Goal: Task Accomplishment & Management: Use online tool/utility

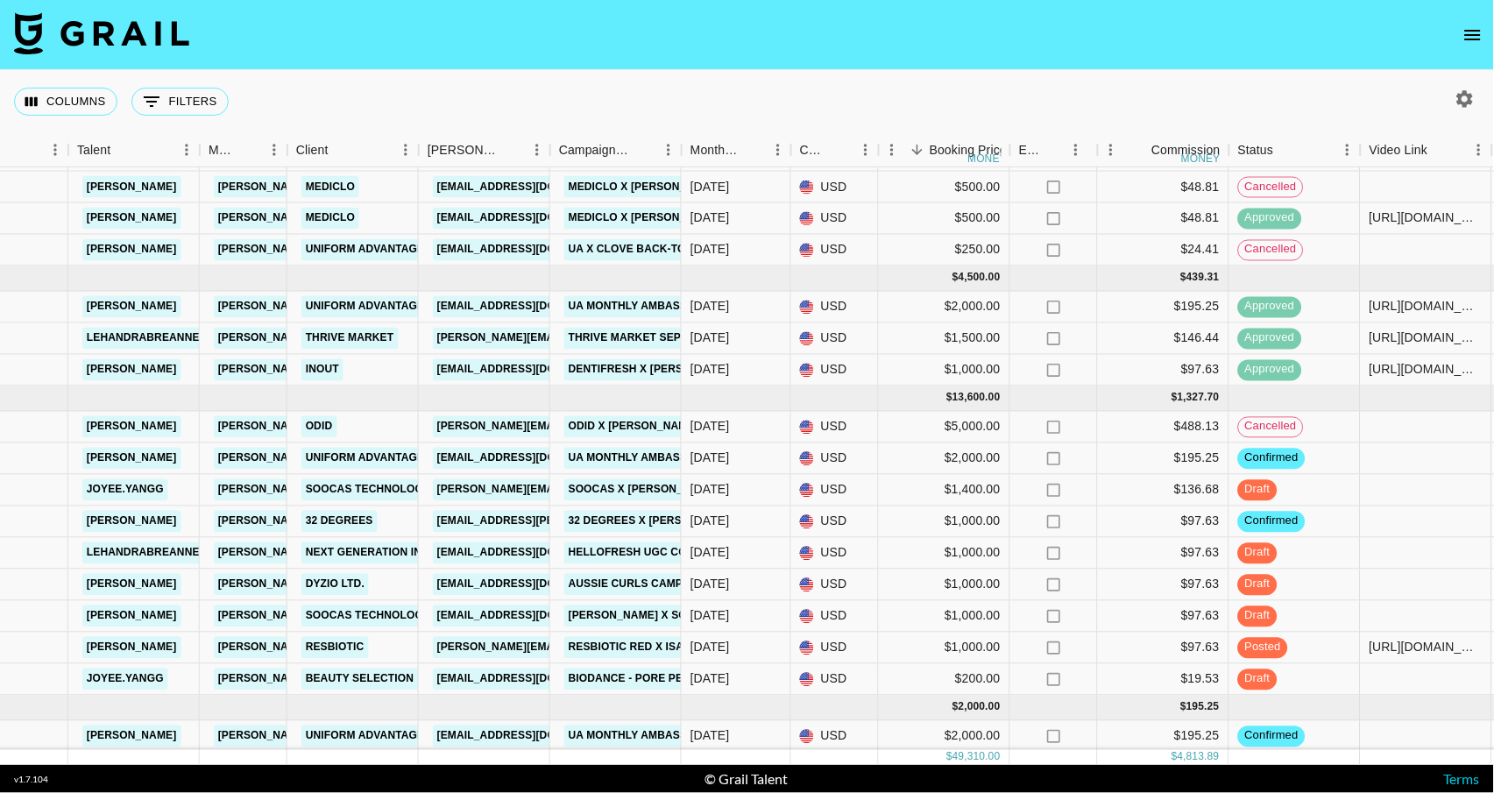
scroll to position [278, 295]
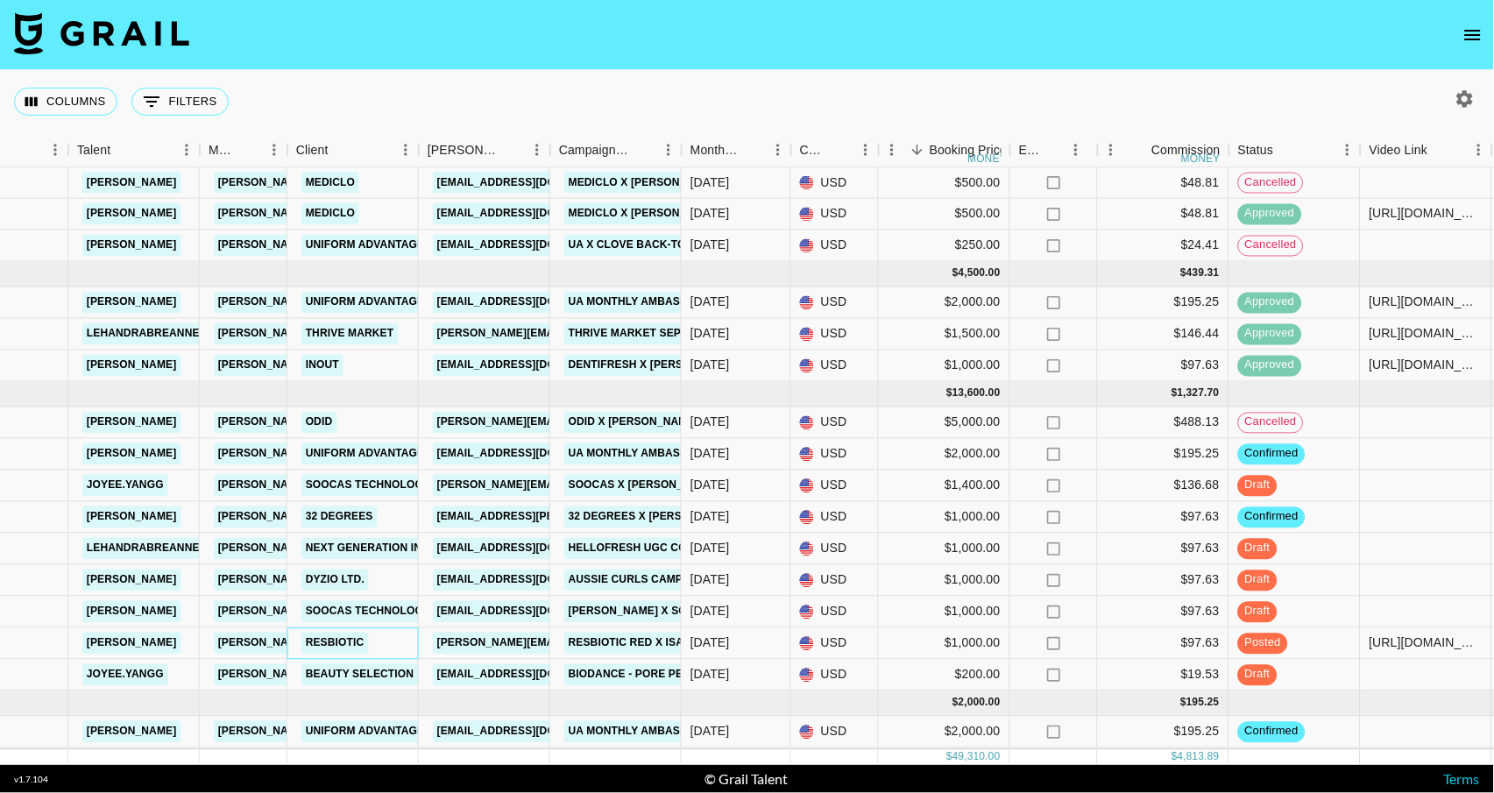
click at [336, 645] on link "Resbiotic" at bounding box center [334, 644] width 67 height 22
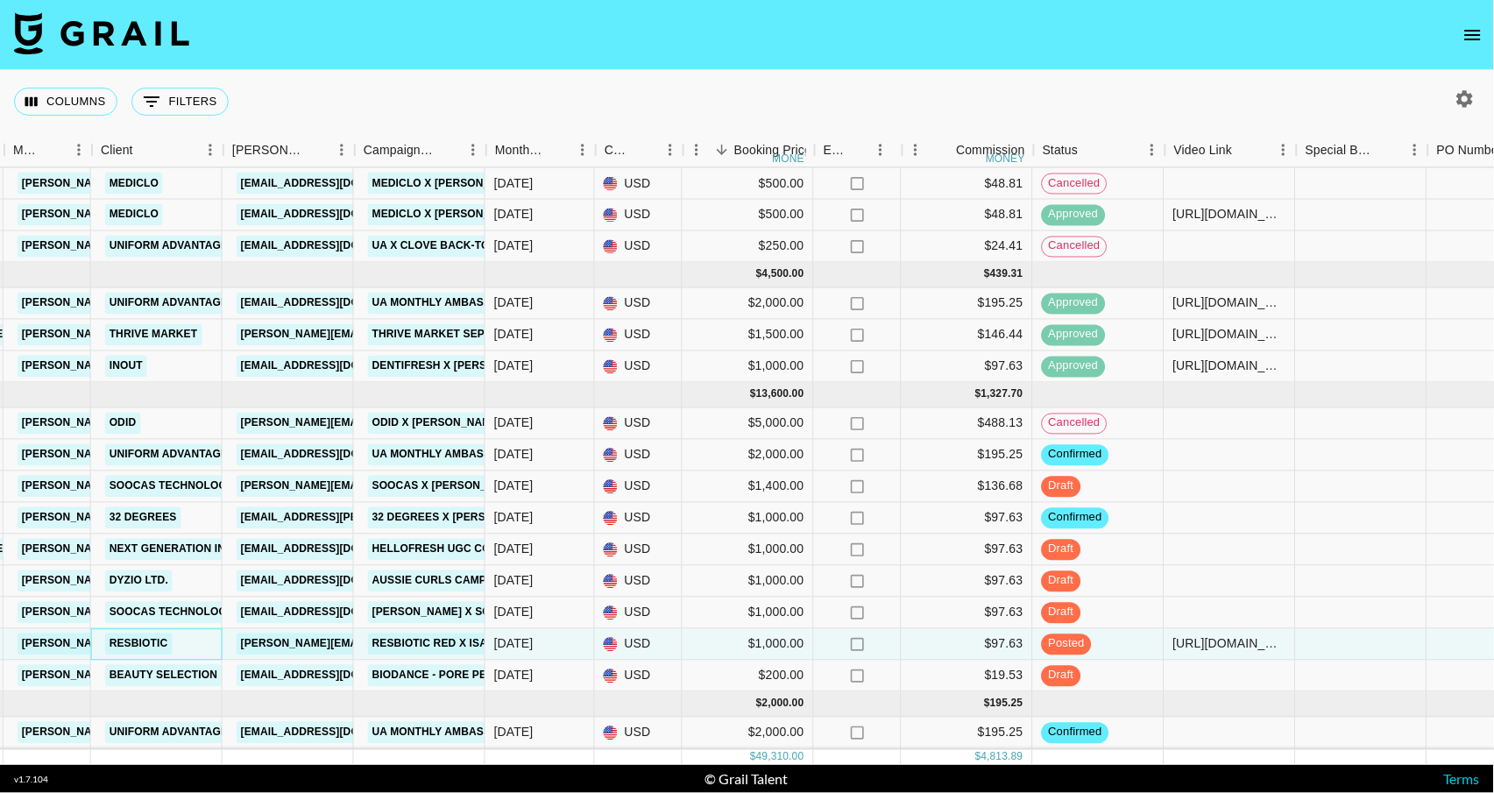
scroll to position [276, 492]
click at [199, 557] on link "Next Generation Influencers" at bounding box center [200, 551] width 190 height 22
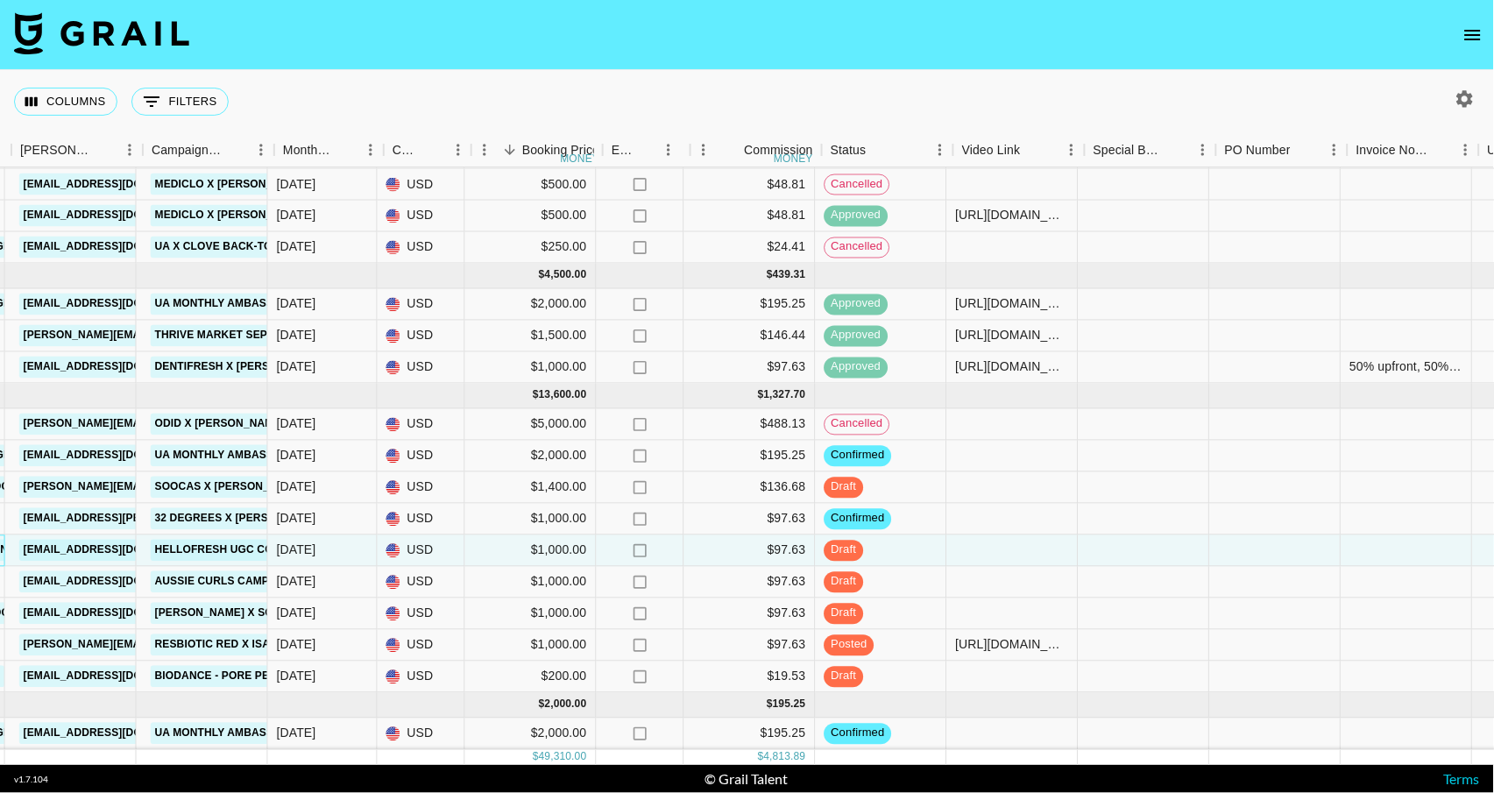
scroll to position [276, 722]
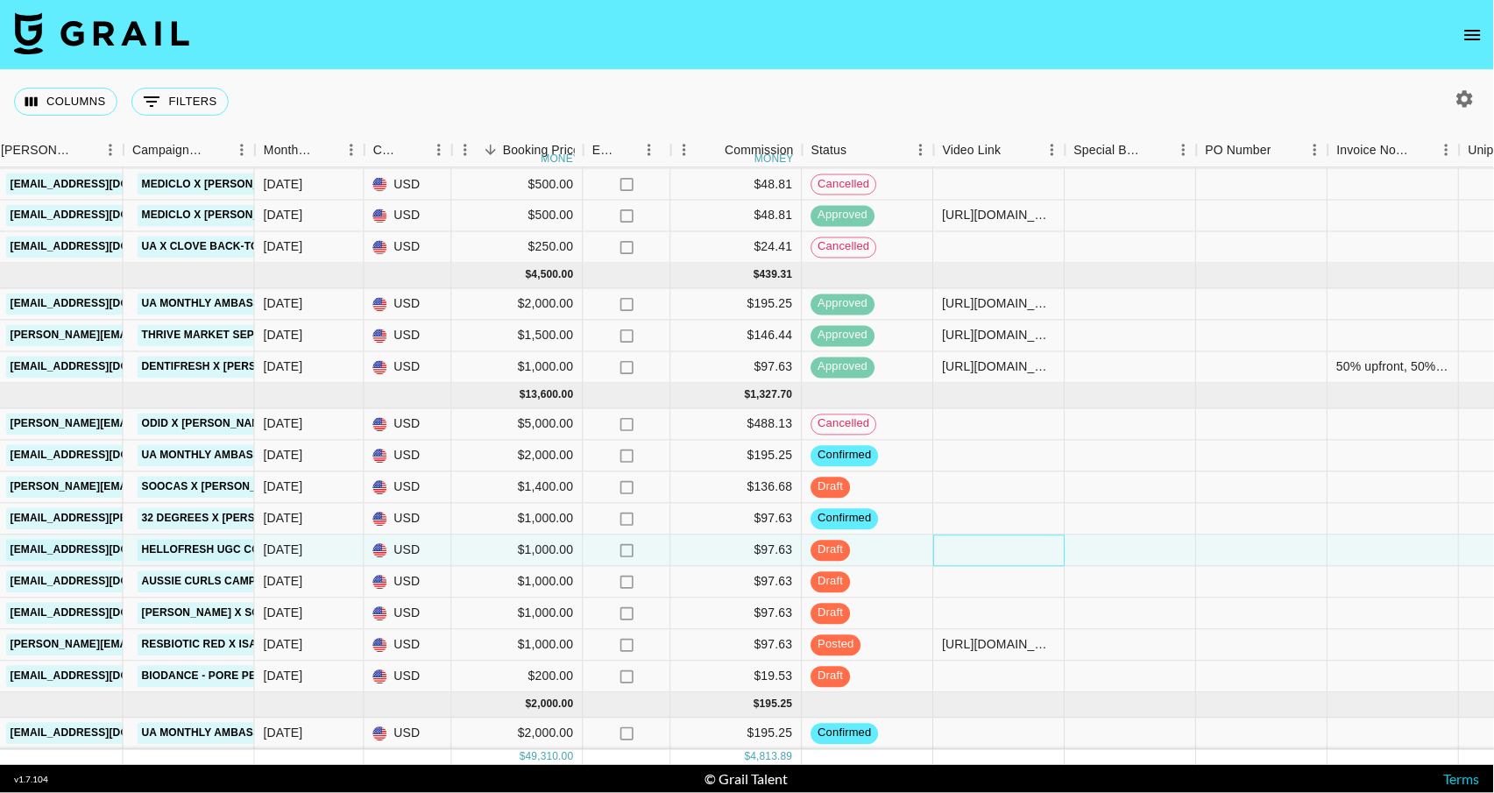
click at [1024, 560] on div at bounding box center [999, 551] width 131 height 32
type input "[URL][DOMAIN_NAME]"
click at [1141, 562] on div at bounding box center [1130, 551] width 131 height 32
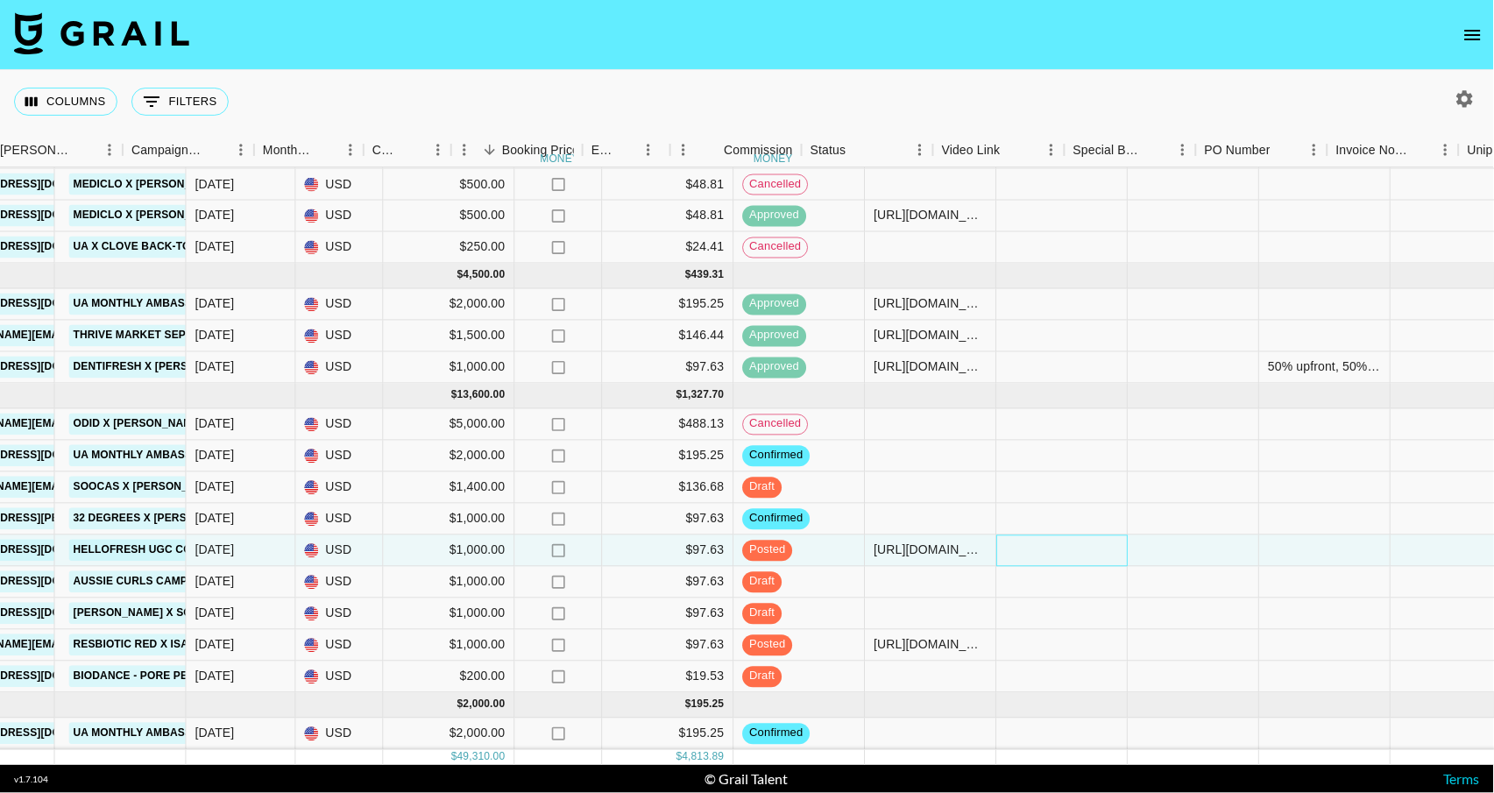
scroll to position [277, 797]
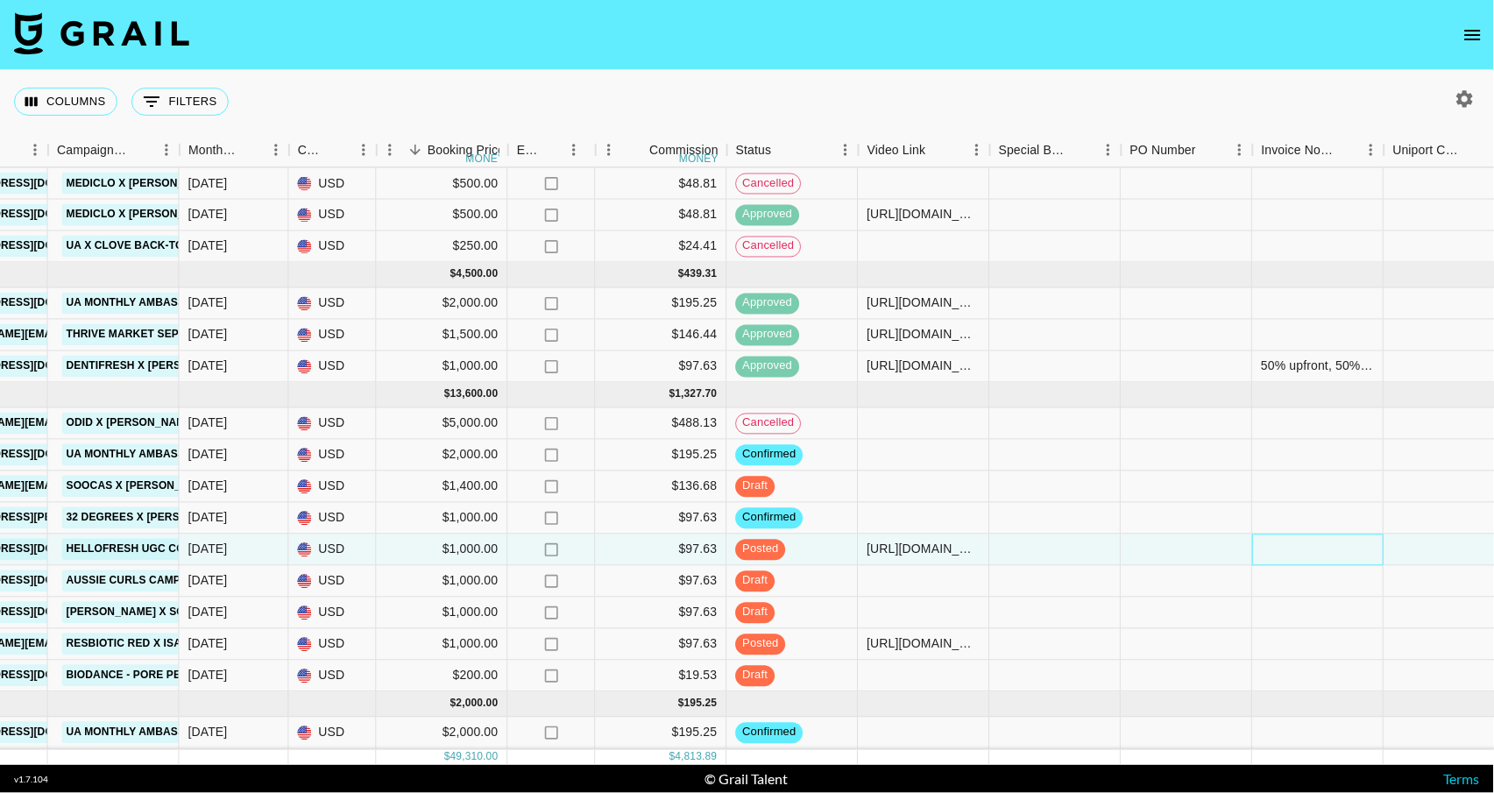
click at [1293, 562] on div at bounding box center [1318, 550] width 131 height 32
click at [1294, 513] on textarea at bounding box center [1350, 504] width 179 height 77
type textarea "UGC Content"
click at [1234, 611] on div at bounding box center [1186, 614] width 131 height 32
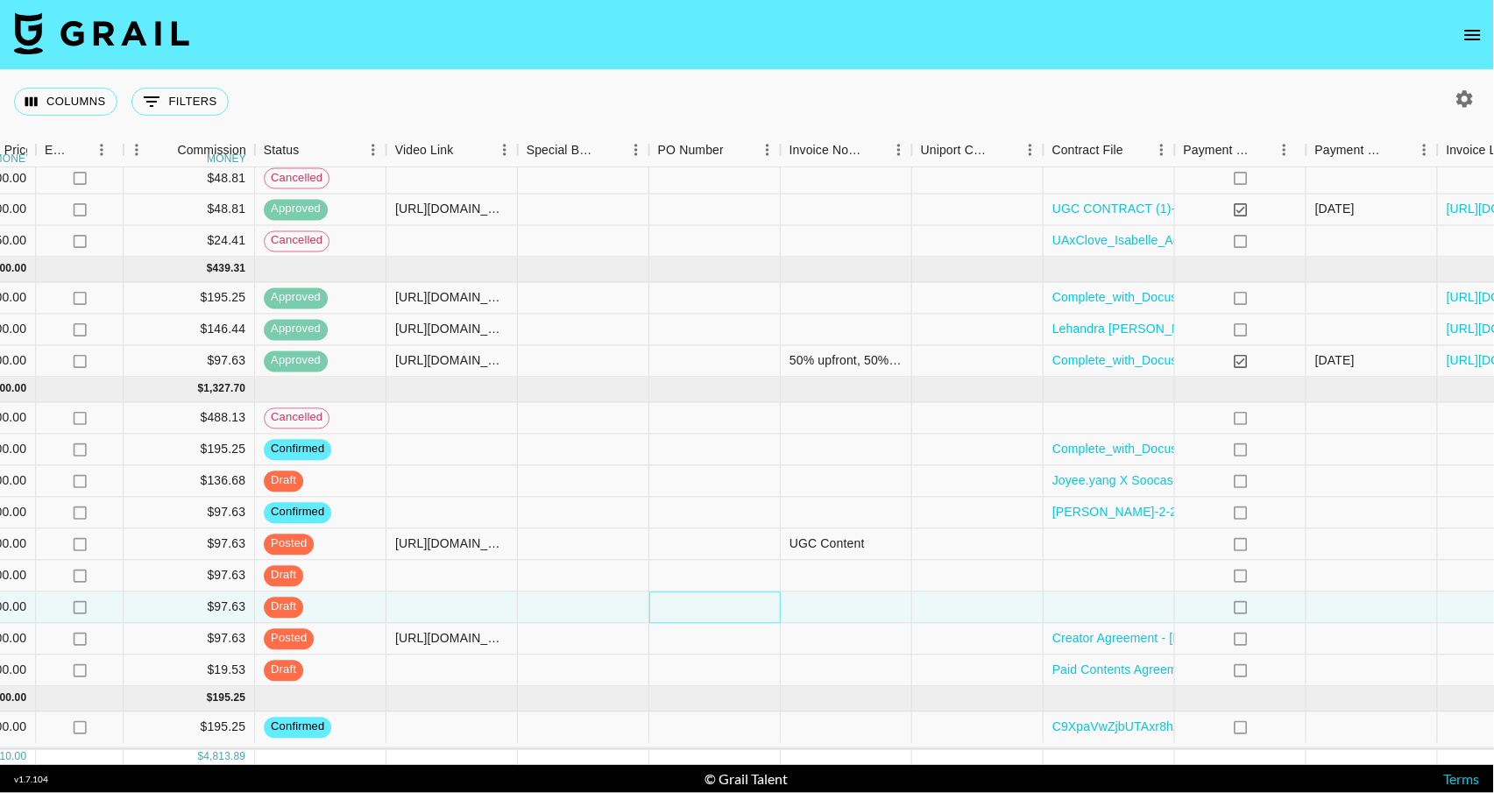
scroll to position [282, 1270]
click at [931, 4] on nav at bounding box center [747, 35] width 1494 height 70
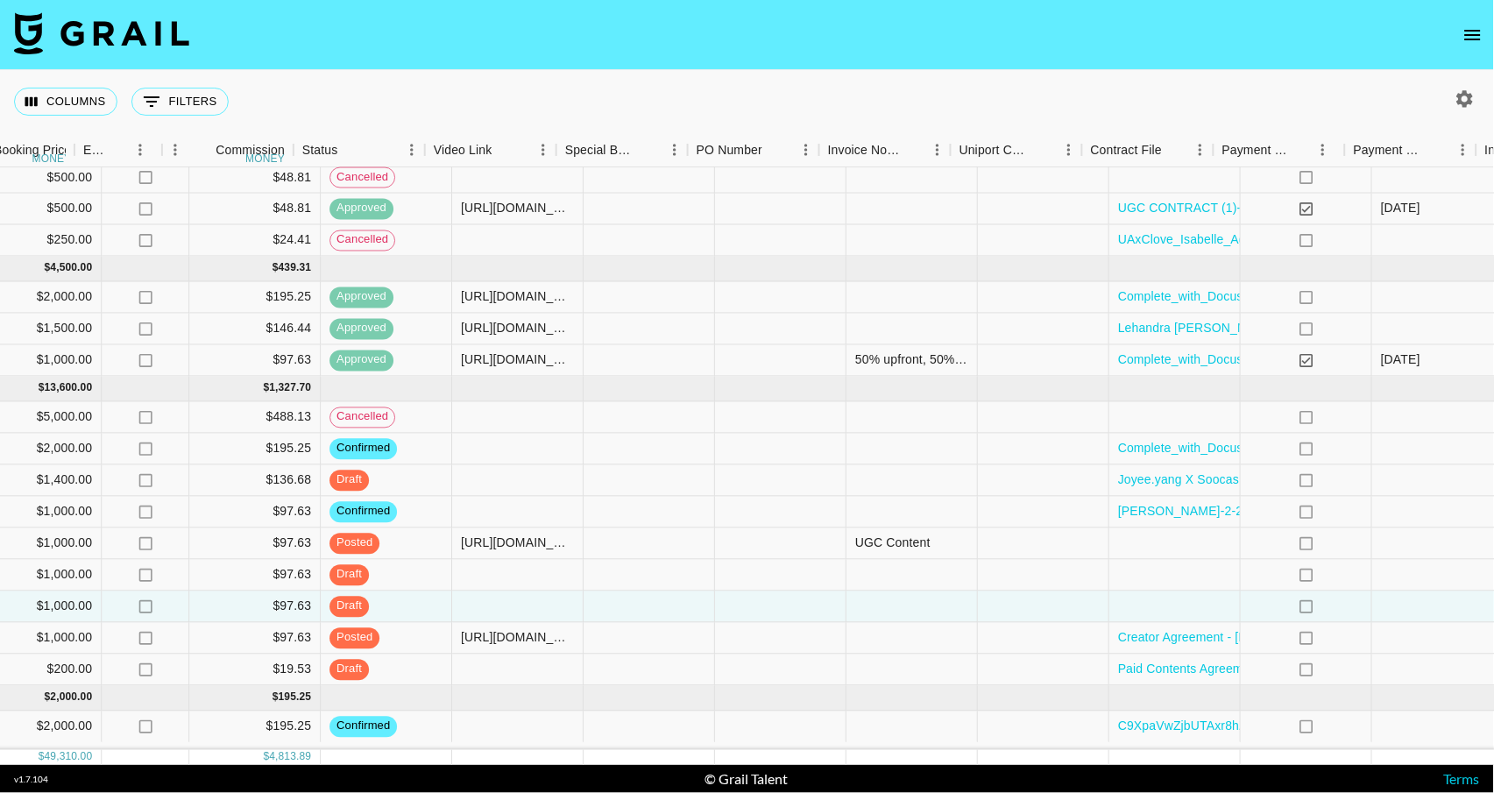
scroll to position [283, 1246]
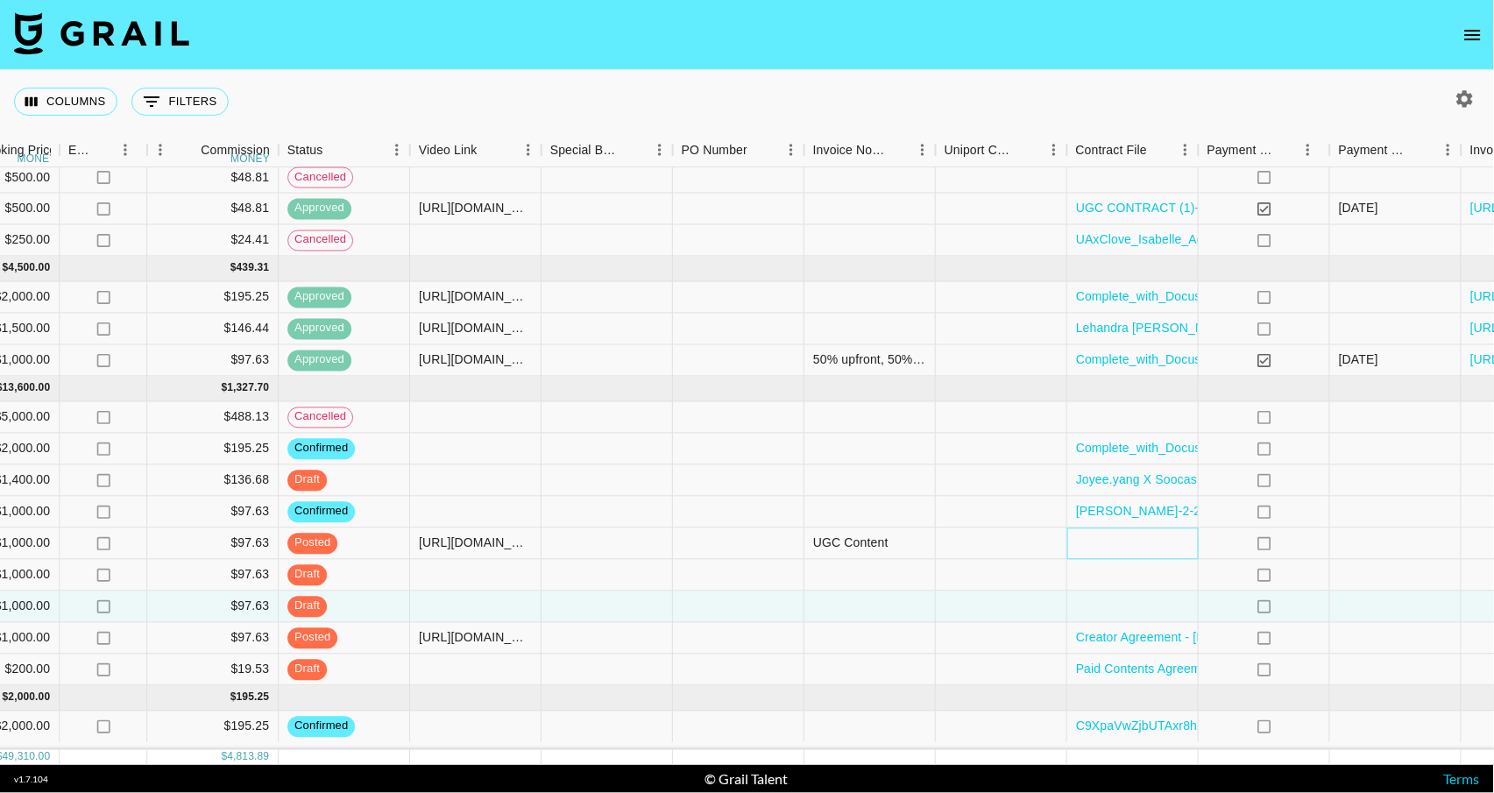
click at [1122, 553] on div at bounding box center [1132, 544] width 131 height 32
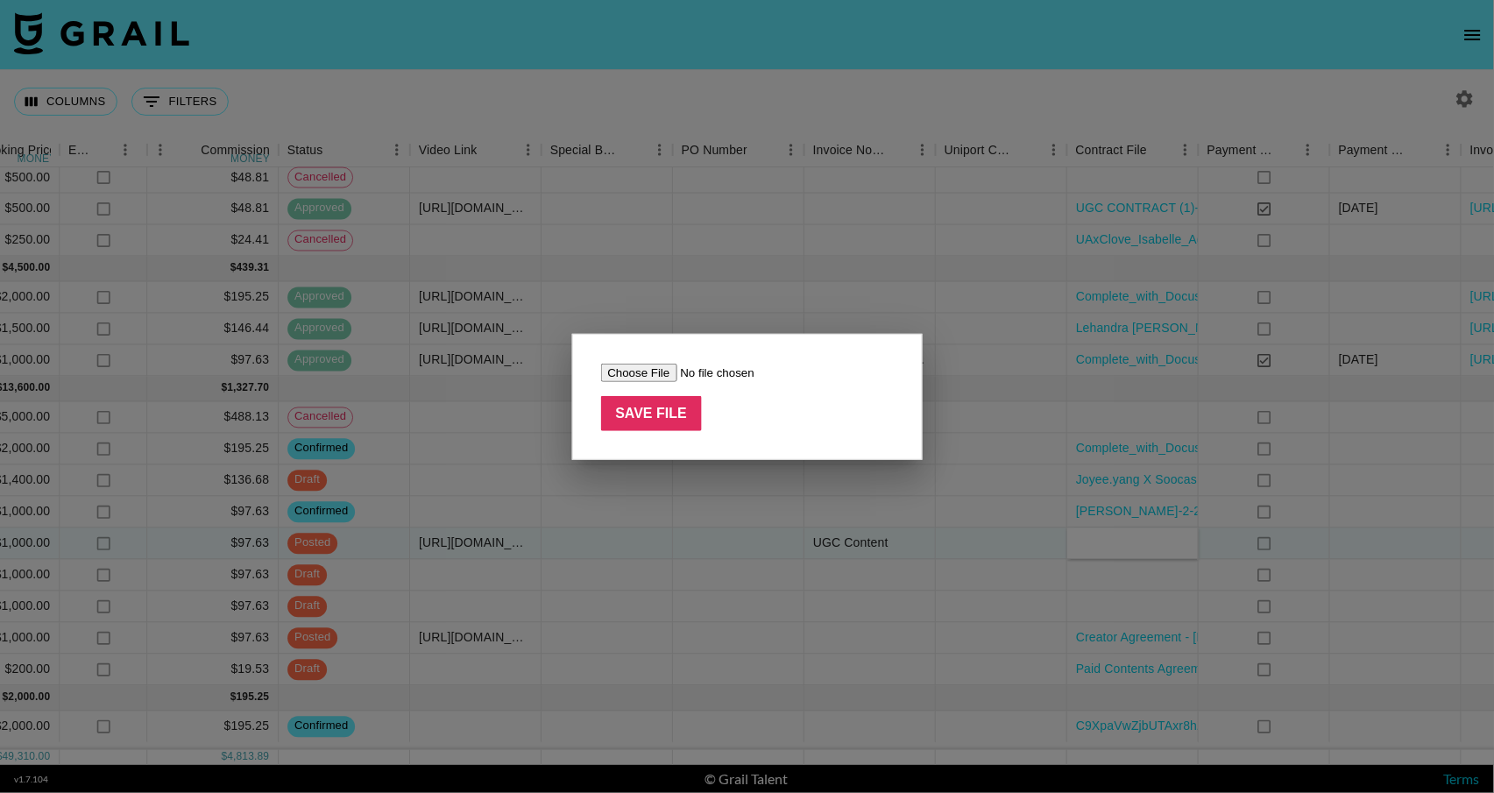
click at [640, 375] on input "file" at bounding box center [712, 373] width 222 height 18
type input "C:\fakepath\HelloFresh Influencer Agreement - Lehandra [PERSON_NAME]-1.docx"
click at [653, 406] on input "Save File" at bounding box center [652, 413] width 102 height 35
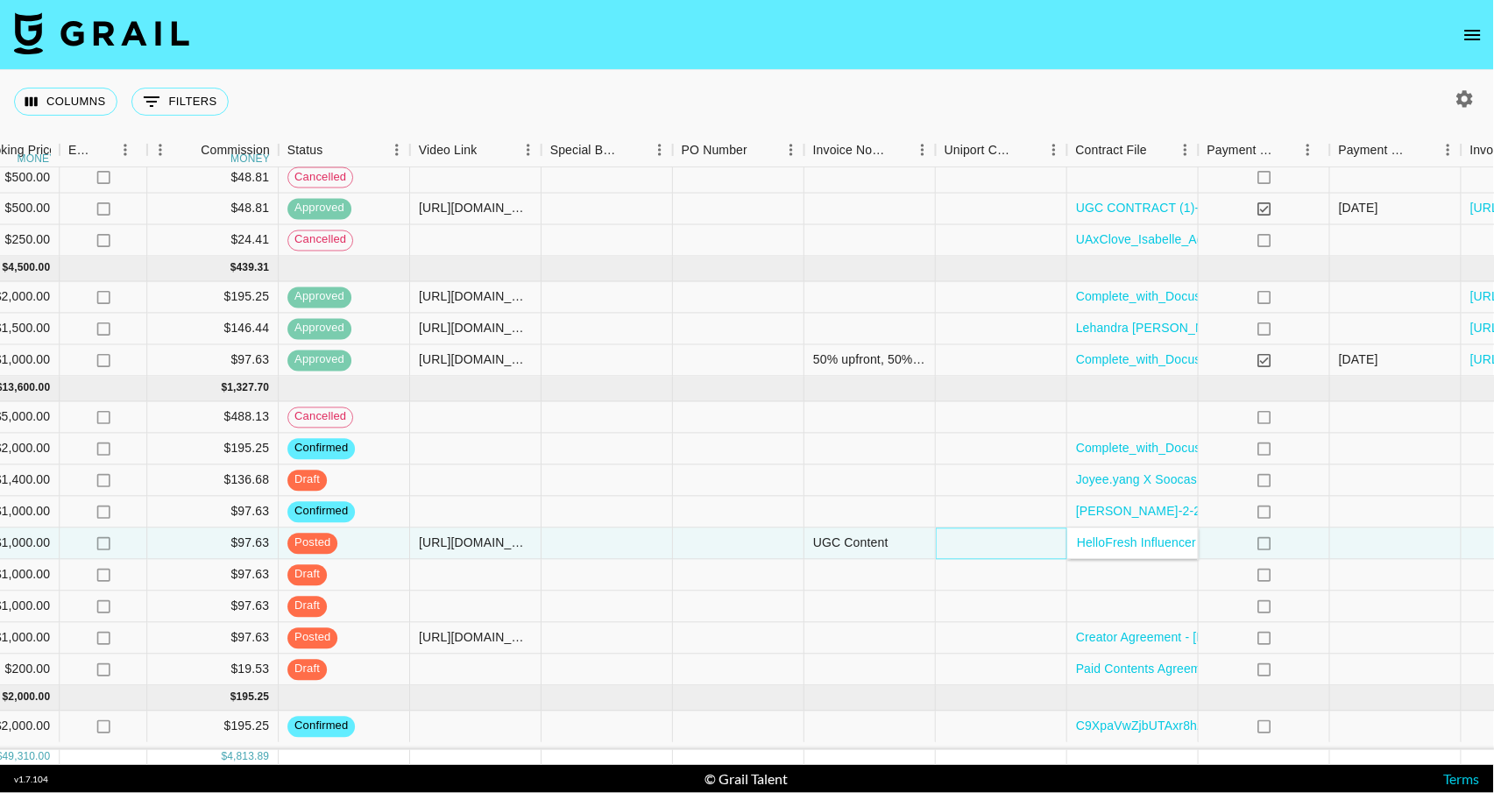
click at [1002, 556] on div at bounding box center [1001, 544] width 131 height 32
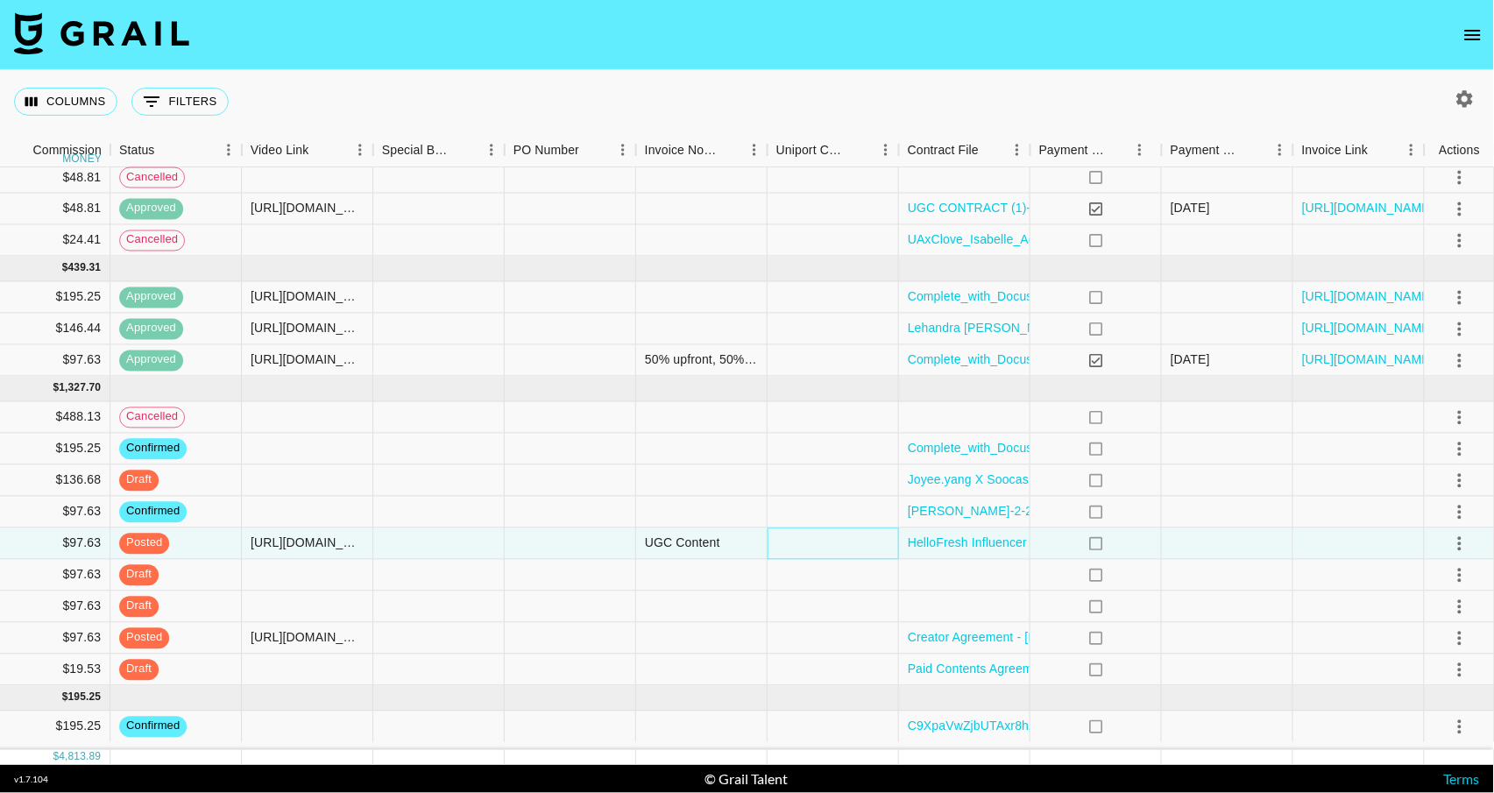
scroll to position [0, 0]
click at [1461, 552] on icon "select merge strategy" at bounding box center [1459, 543] width 21 height 21
click at [1439, 711] on div "Approve" at bounding box center [1421, 714] width 53 height 21
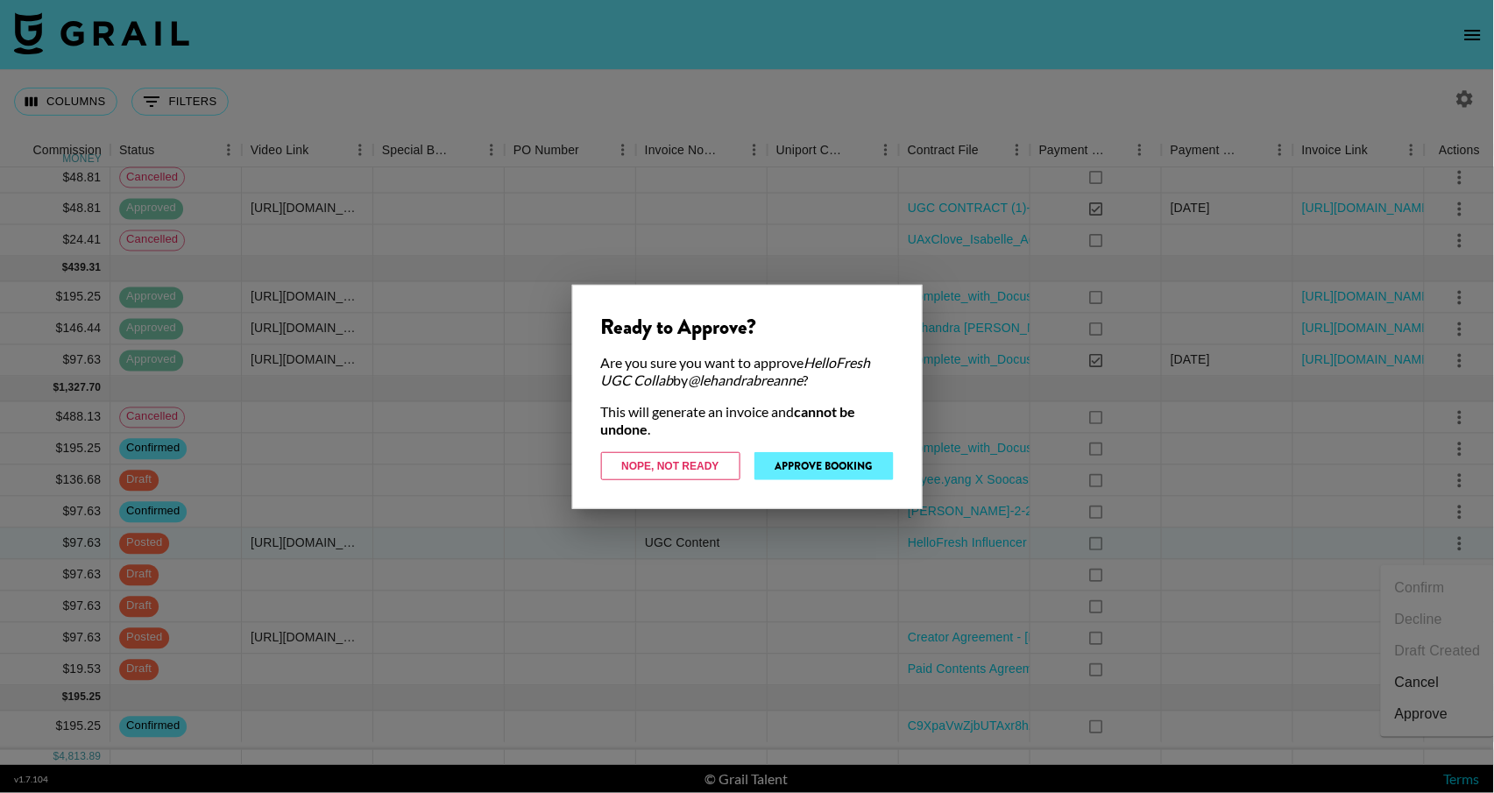
click at [831, 463] on button "Approve Booking" at bounding box center [823, 466] width 139 height 28
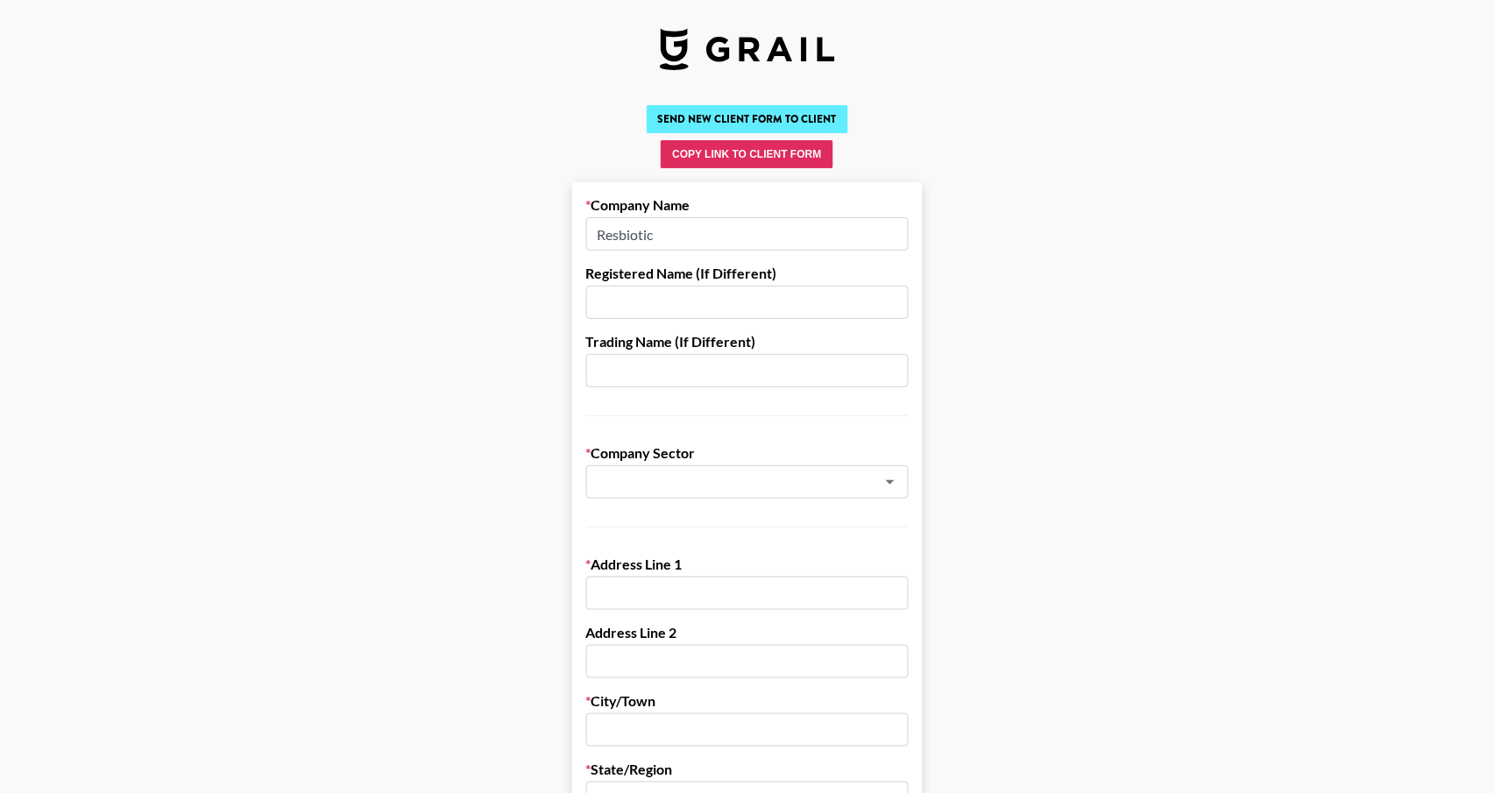
click at [767, 119] on button "Send New Client Form to Client" at bounding box center [748, 119] width 202 height 28
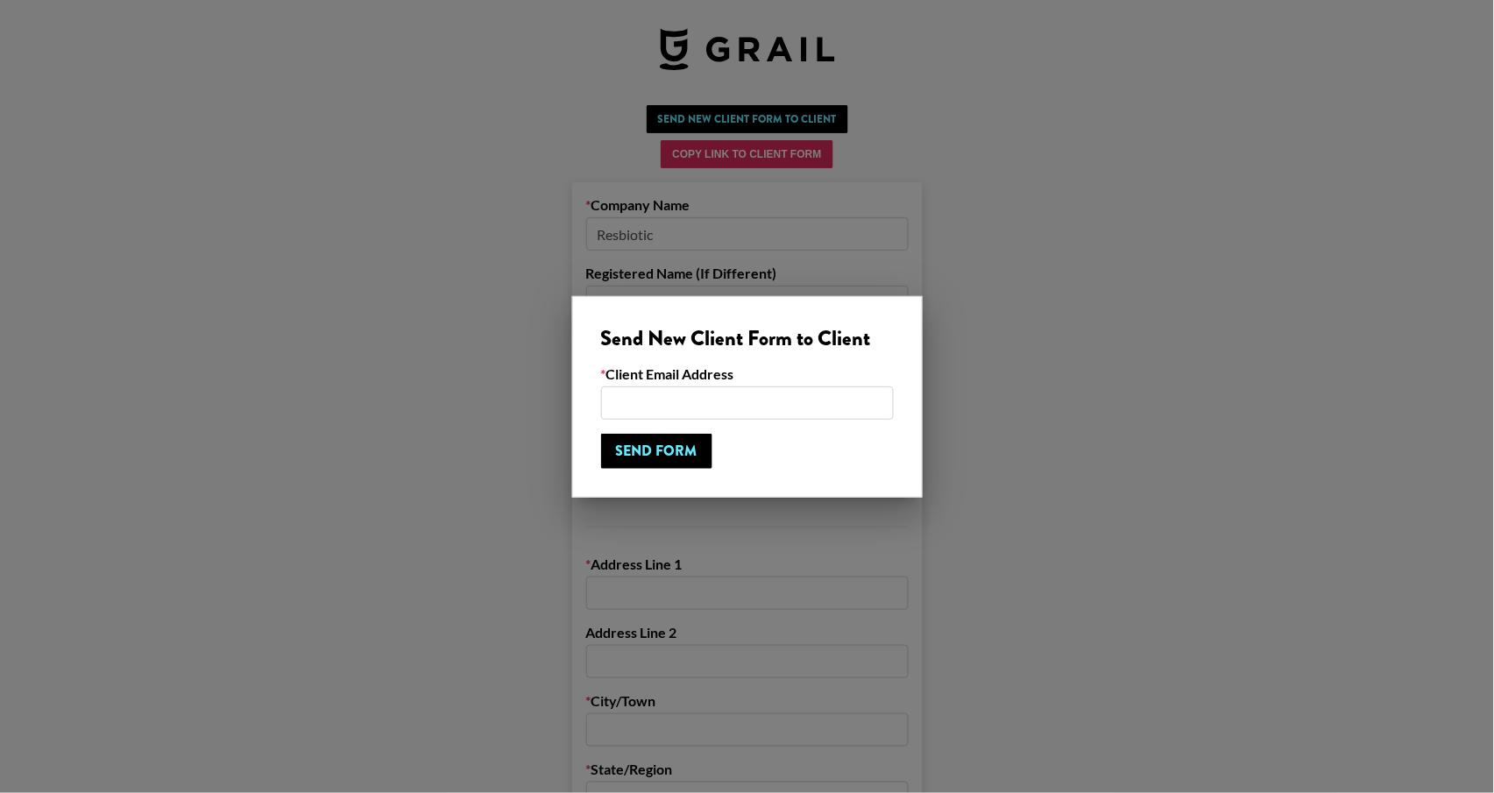
click at [703, 401] on input "email" at bounding box center [747, 402] width 293 height 33
paste input "billing@resbiotic.com?"
type input "billing@resbiotic.com"
click at [676, 462] on input "Send Form" at bounding box center [656, 451] width 111 height 35
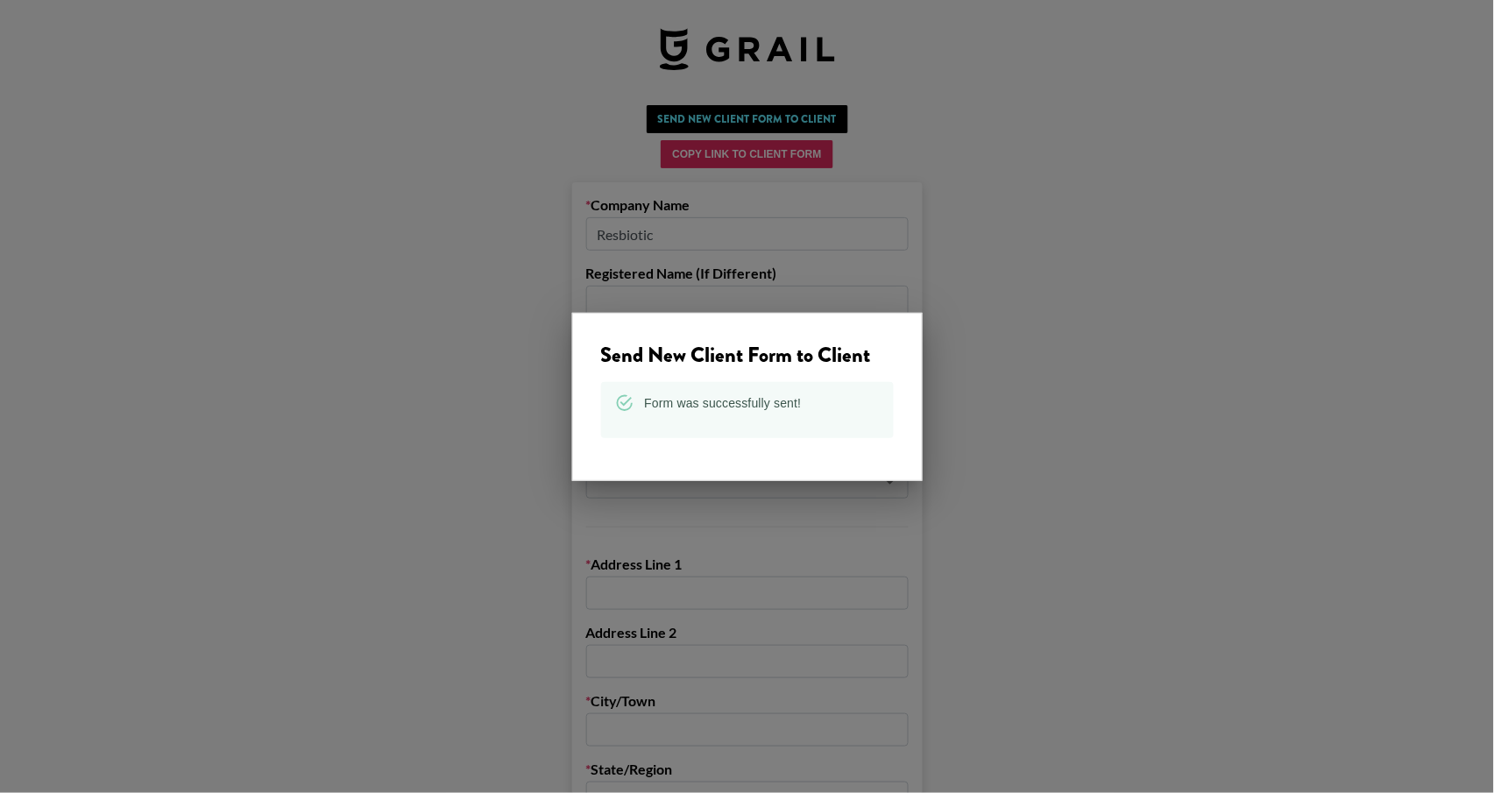
click at [449, 234] on div at bounding box center [747, 396] width 1494 height 793
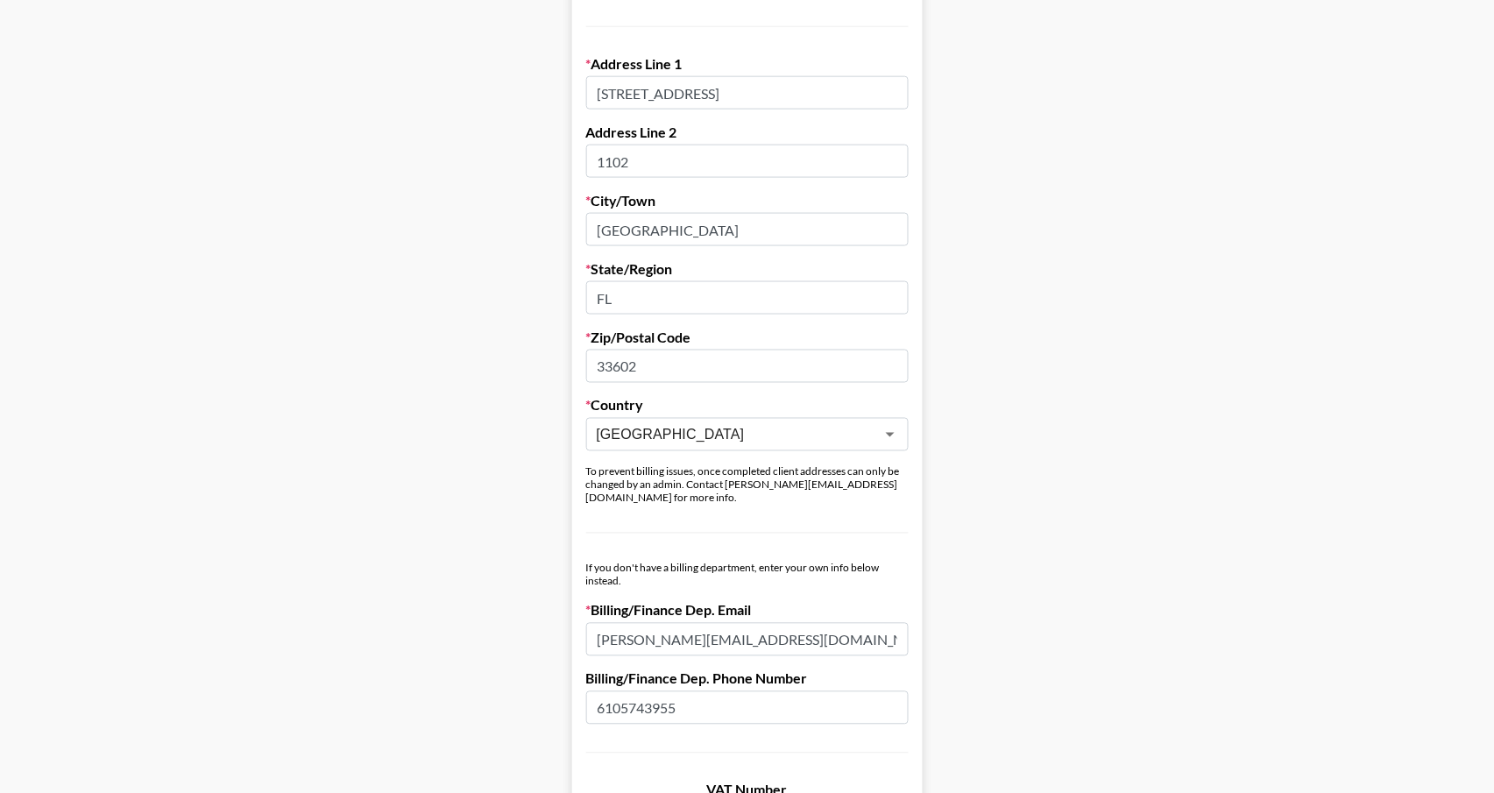
scroll to position [500, 0]
click at [522, 594] on main "Send New Client Form to Client Copy Link to Client Form Company Name Next Gener…" at bounding box center [747, 527] width 1466 height 1858
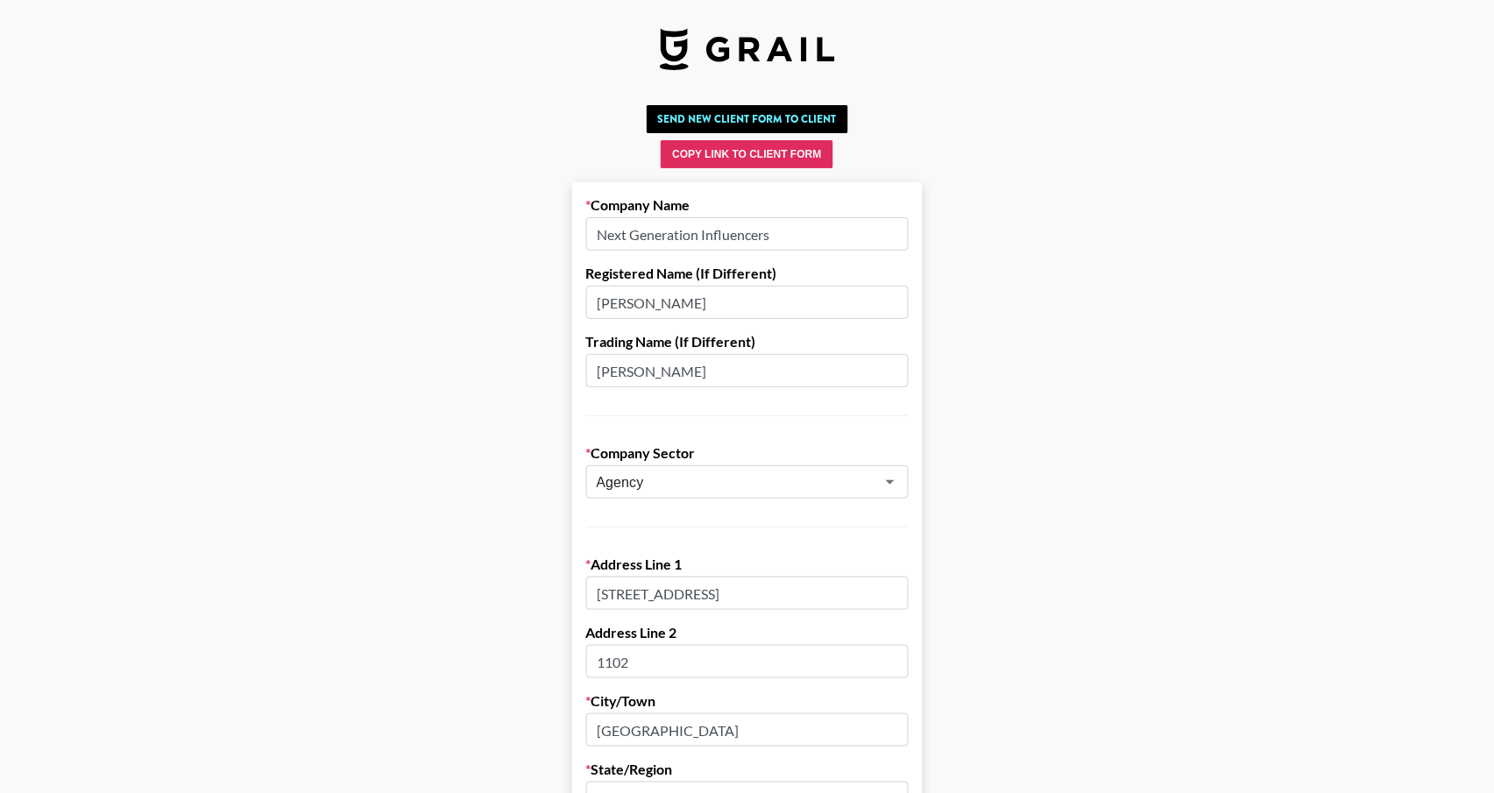
scroll to position [0, 0]
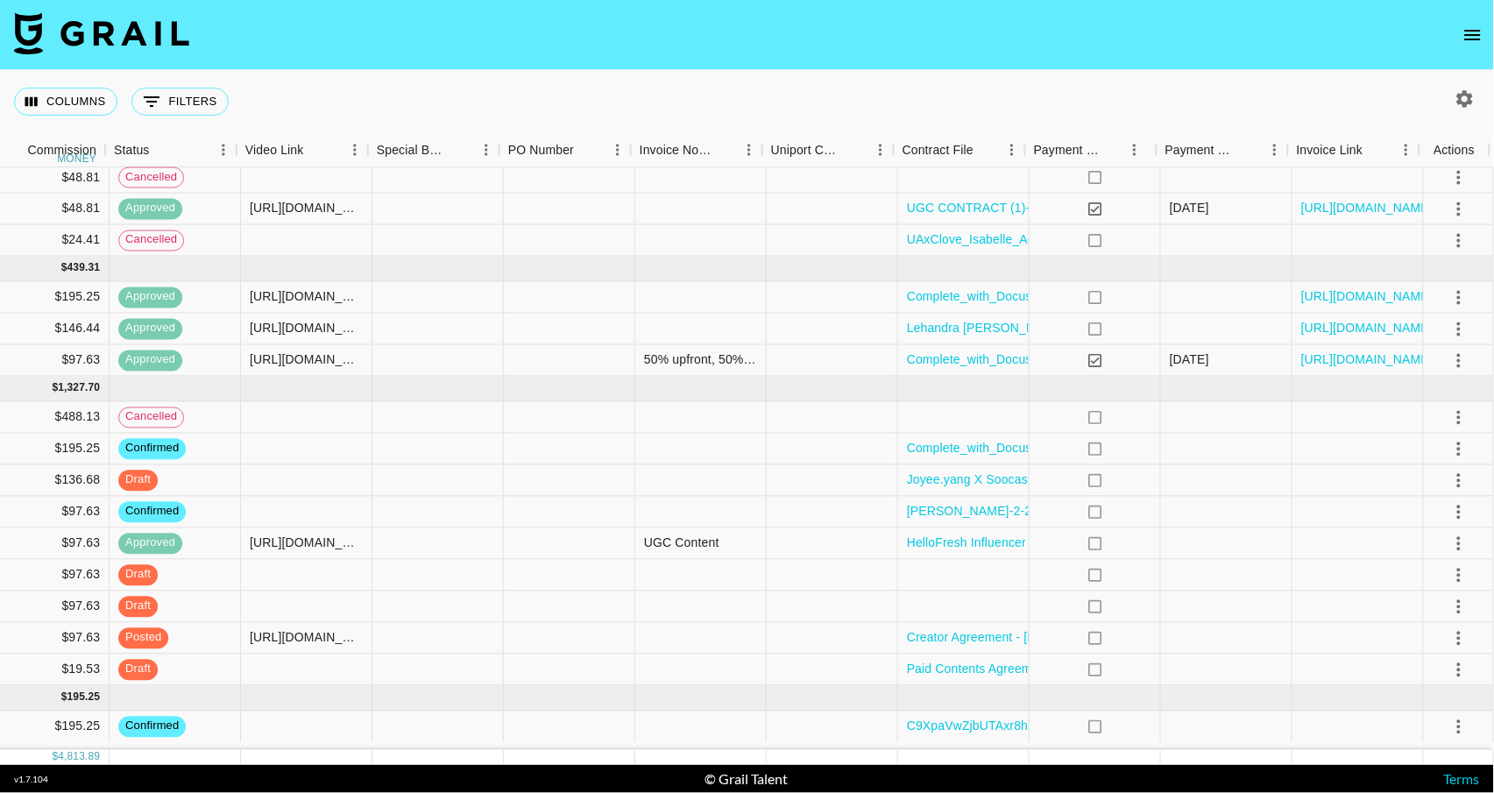
scroll to position [283, 1414]
click at [1456, 448] on icon "select merge strategy" at bounding box center [1459, 448] width 21 height 21
click at [1436, 562] on li "Draft Created" at bounding box center [1438, 557] width 114 height 32
click at [407, 505] on div at bounding box center [438, 513] width 131 height 32
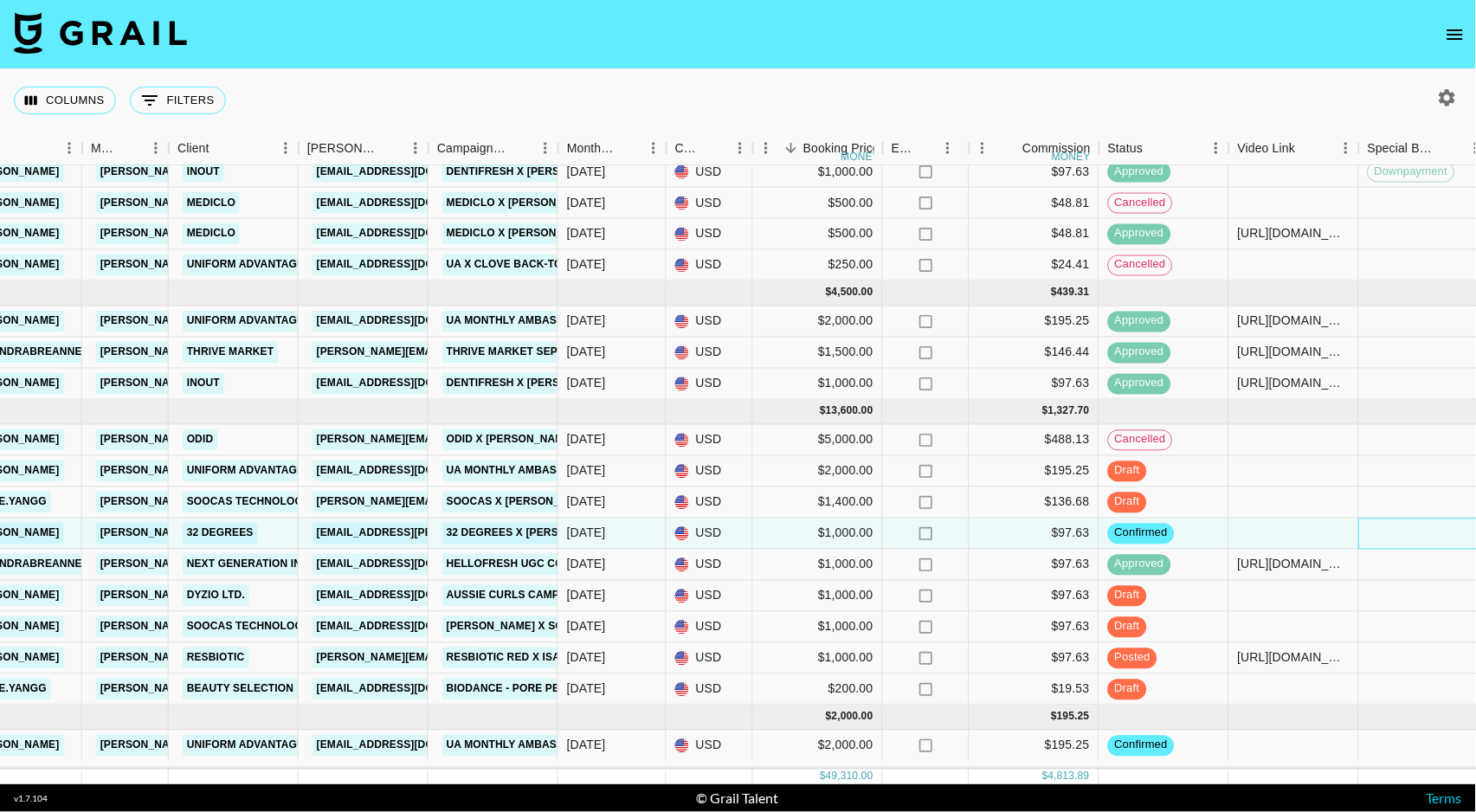
scroll to position [251, 407]
